Goal: Find contact information: Find contact information

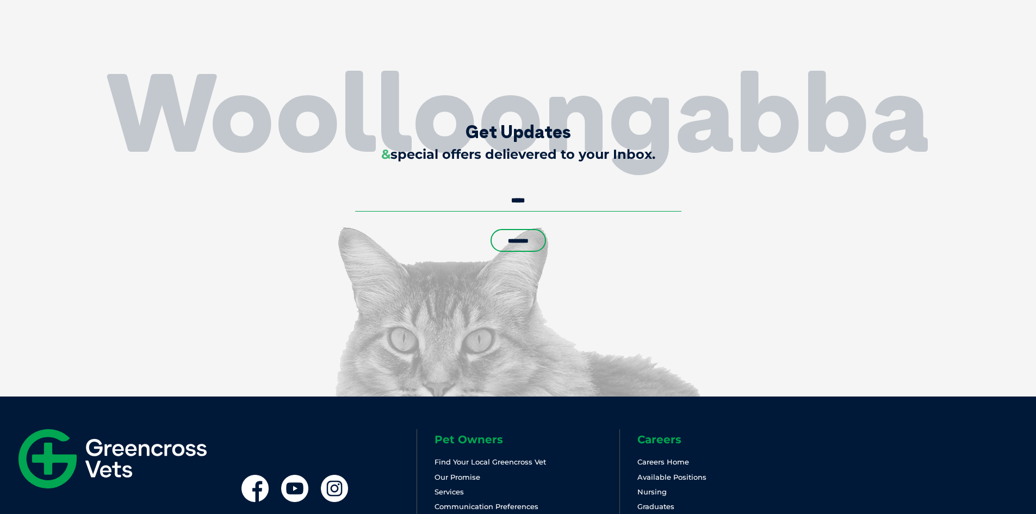
scroll to position [3209, 0]
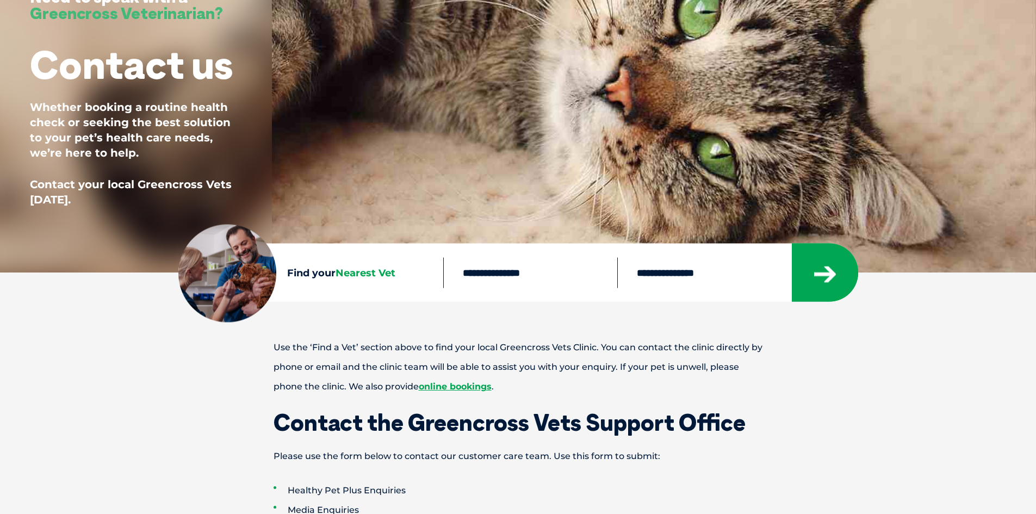
scroll to position [218, 0]
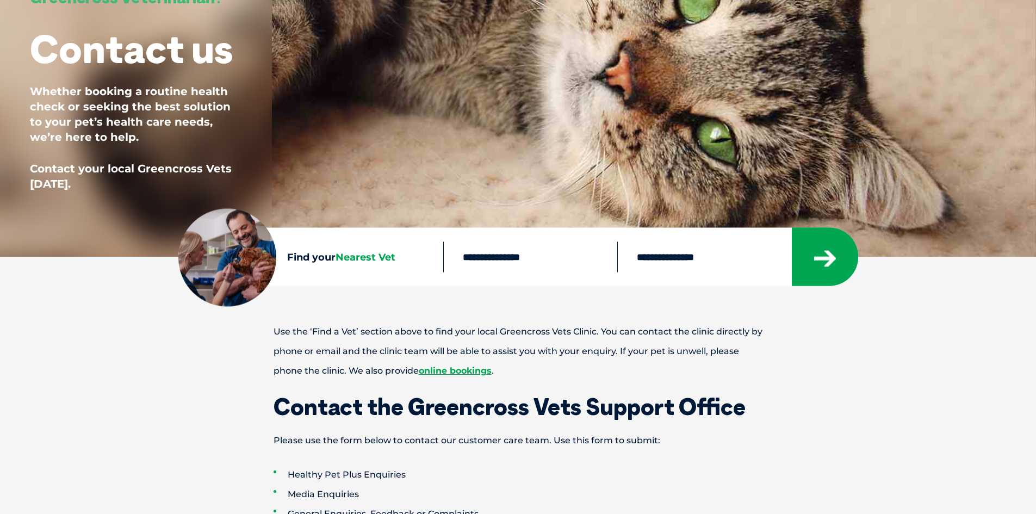
click at [556, 261] on input "text" at bounding box center [530, 257] width 174 height 30
type input "****"
click at [831, 257] on icon "submit" at bounding box center [825, 259] width 22 height 16
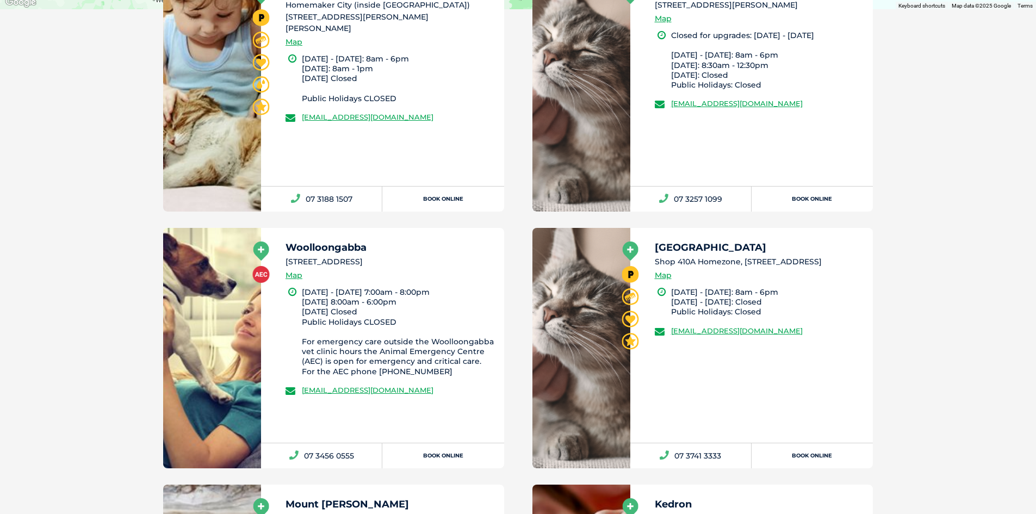
scroll to position [739, 0]
